Goal: Ask a question

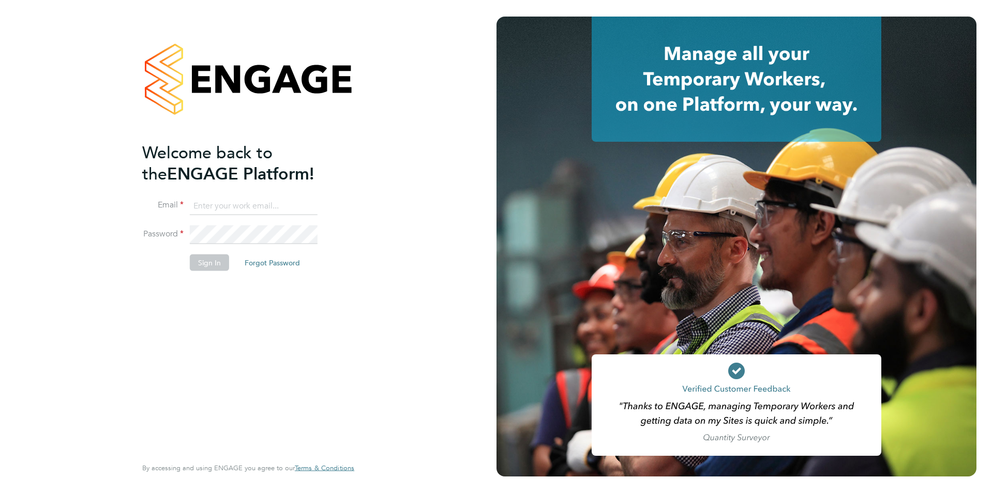
type input "danielle.page@novaeducation.net"
click at [213, 257] on button "Sign In" at bounding box center [209, 262] width 39 height 17
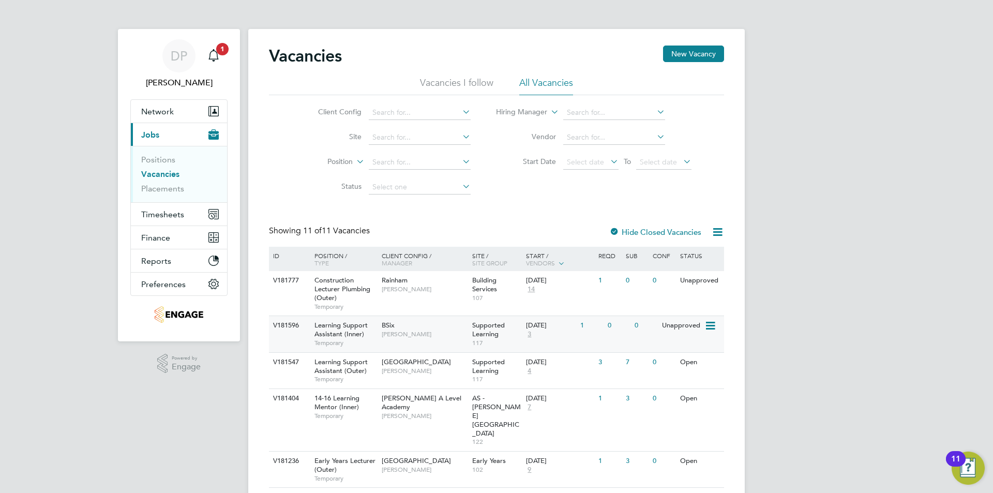
drag, startPoint x: 628, startPoint y: 328, endPoint x: 626, endPoint y: 322, distance: 6.1
click at [629, 327] on div "0" at bounding box center [618, 325] width 27 height 19
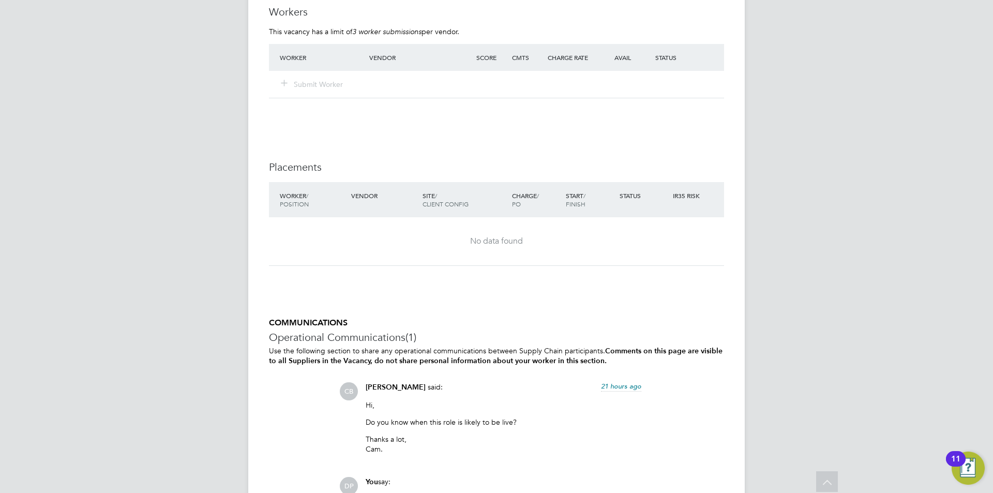
scroll to position [2055, 0]
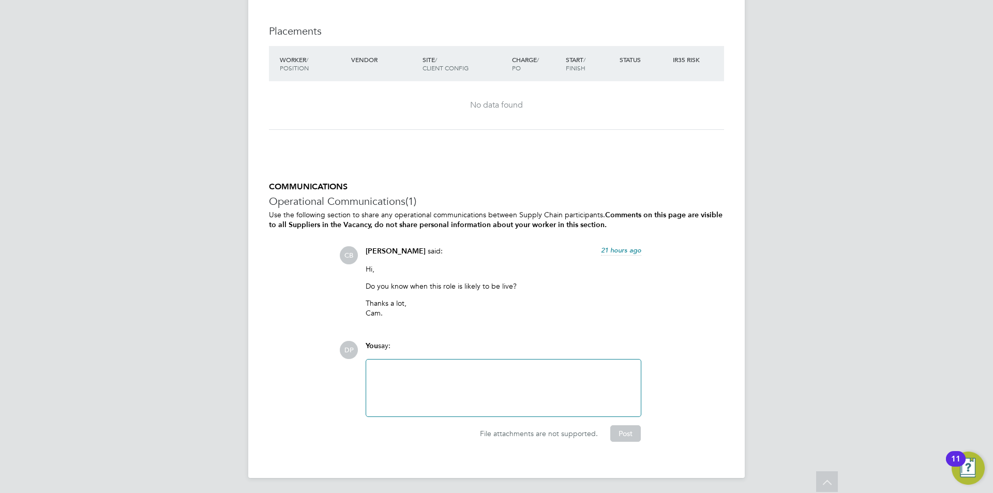
click at [466, 284] on p "Do you know when this role is likely to be live?" at bounding box center [504, 285] width 276 height 9
